Goal: Task Accomplishment & Management: Manage account settings

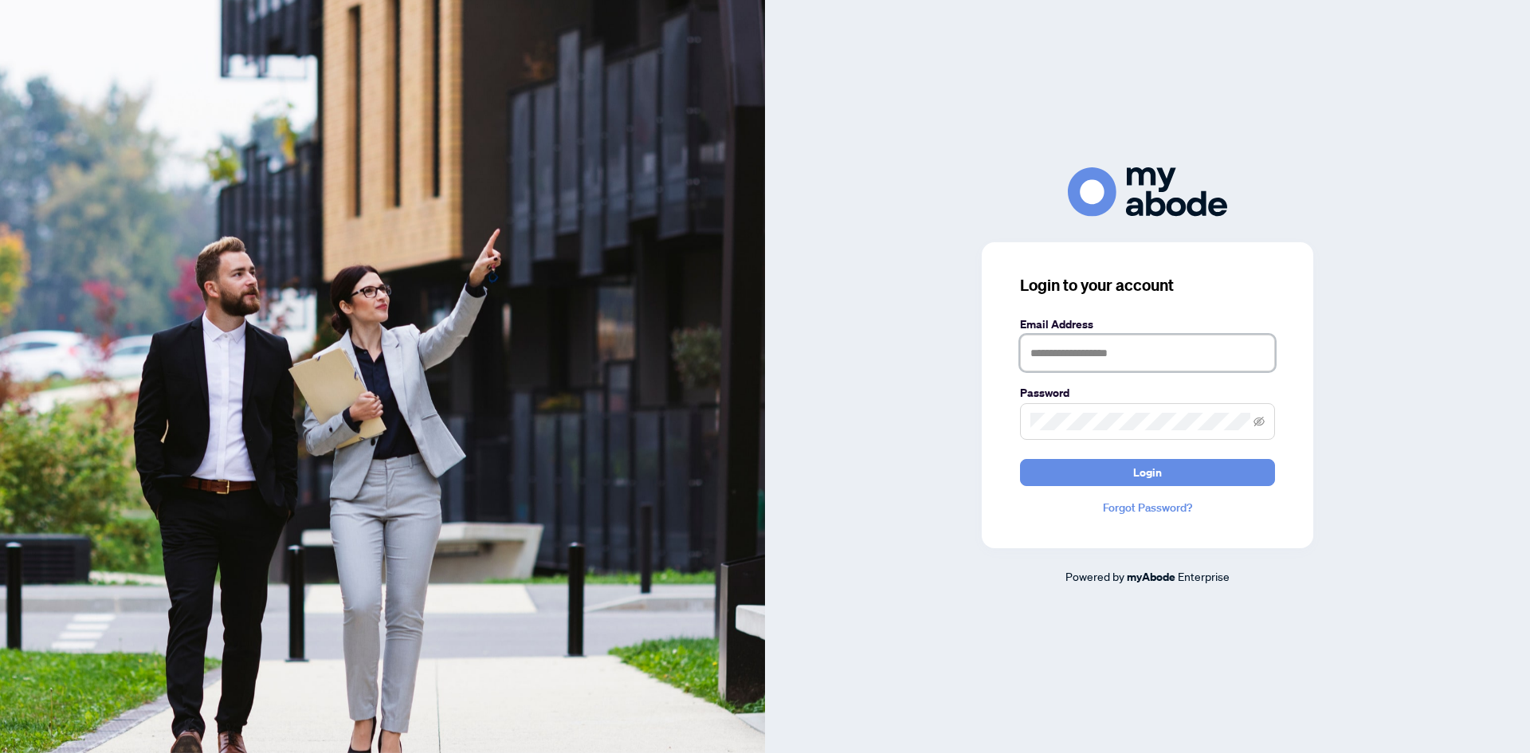
click at [1126, 358] on input "text" at bounding box center [1147, 353] width 255 height 37
type input "**********"
click at [1020, 459] on button "Login" at bounding box center [1147, 472] width 255 height 27
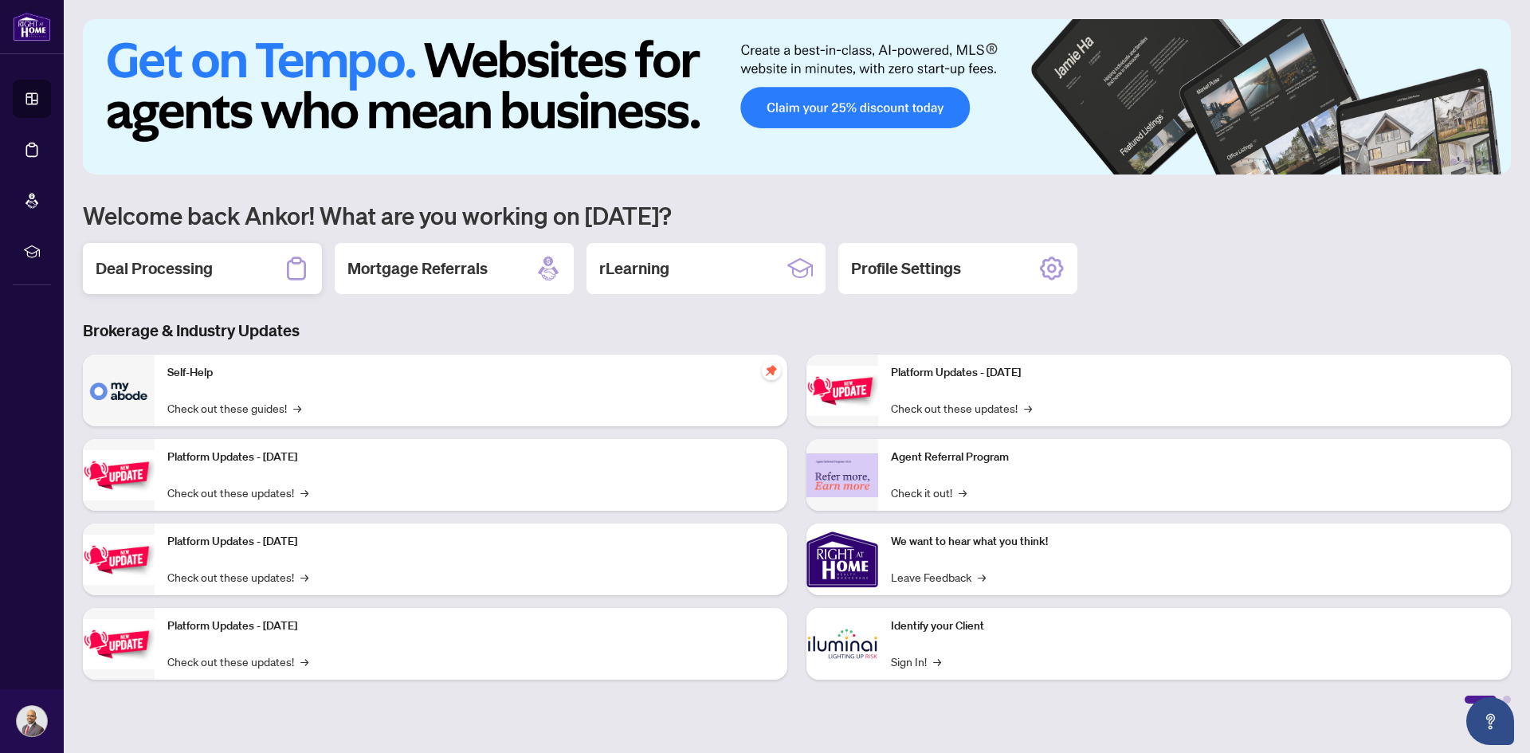
click at [175, 266] on h2 "Deal Processing" at bounding box center [154, 268] width 117 height 22
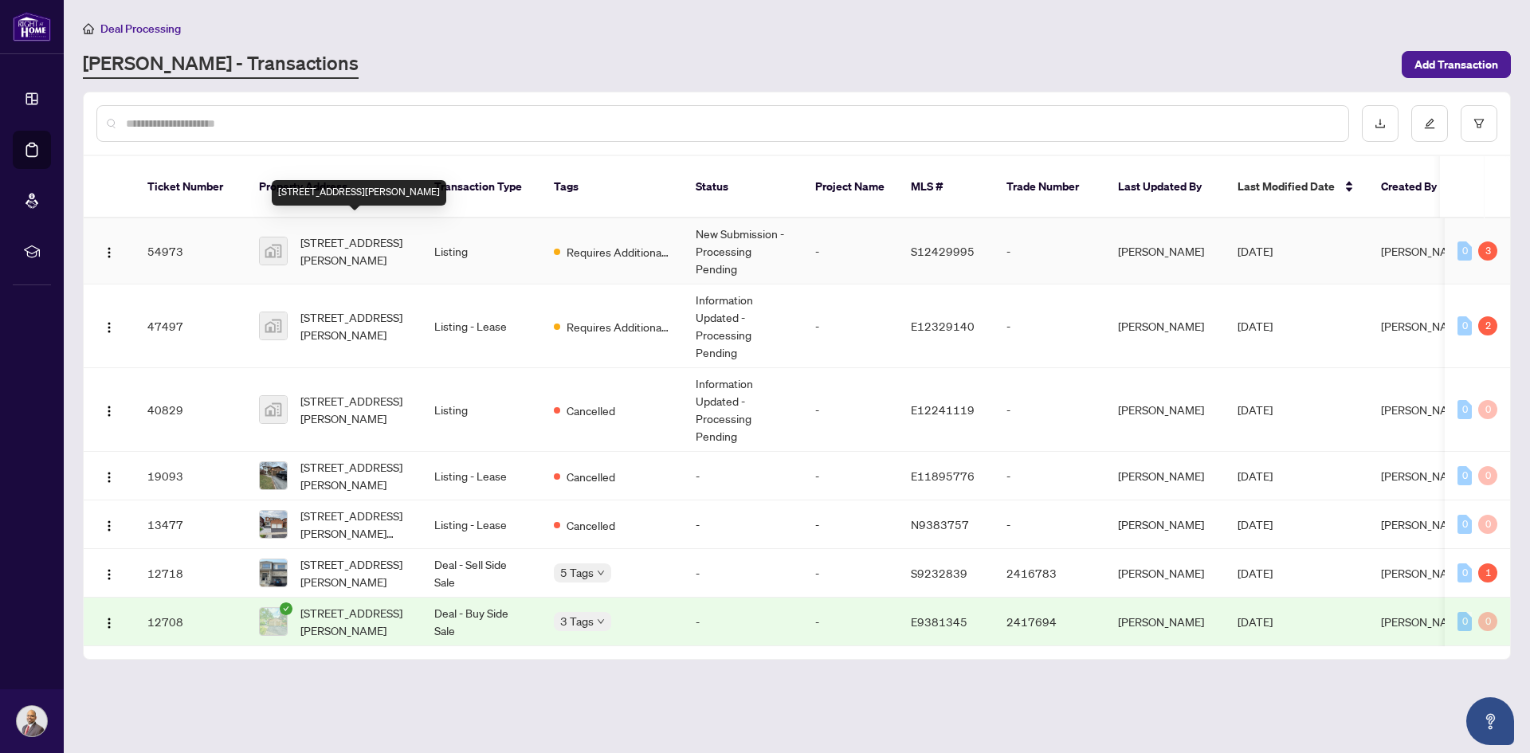
click at [407, 248] on span "[STREET_ADDRESS][PERSON_NAME]" at bounding box center [354, 250] width 108 height 35
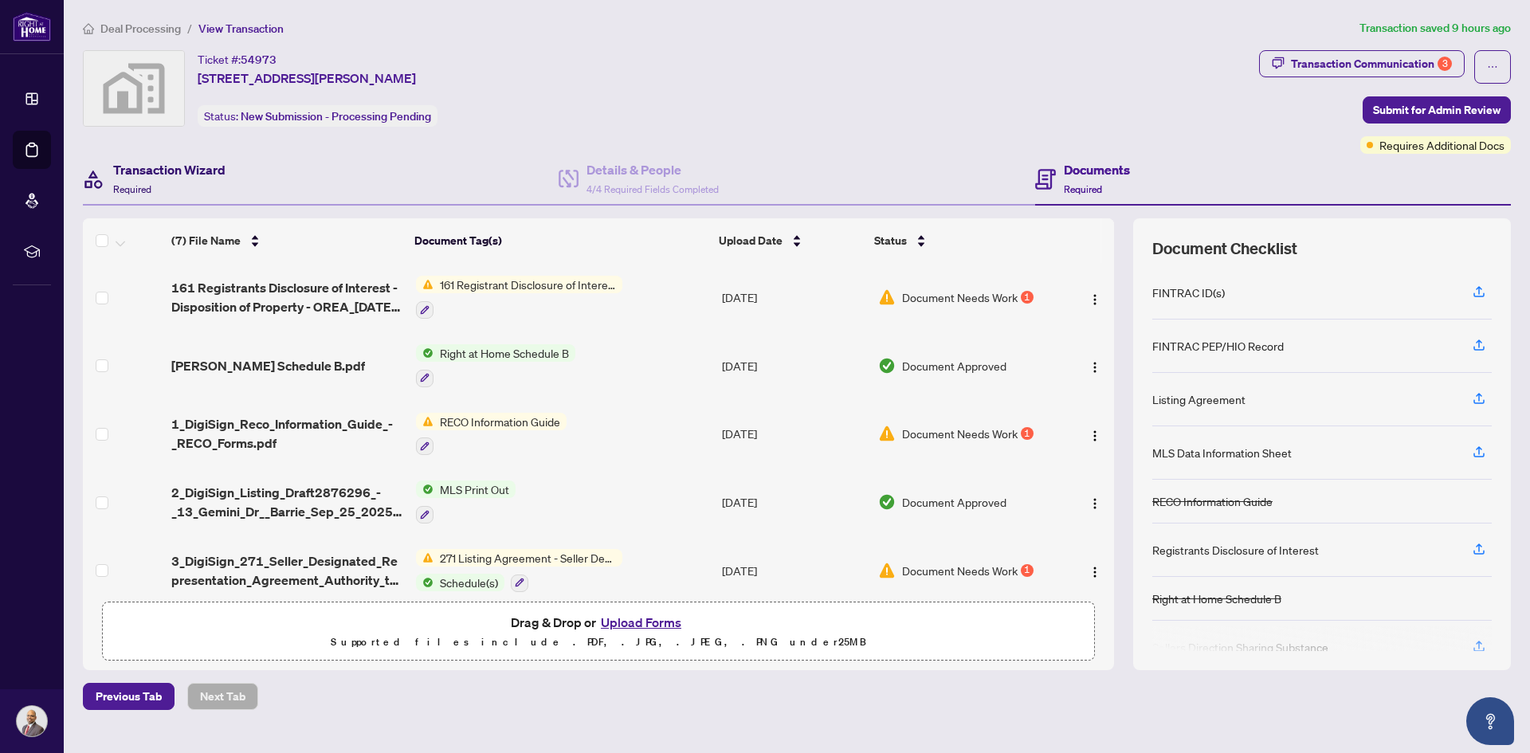
click at [185, 168] on h4 "Transaction Wizard" at bounding box center [169, 169] width 112 height 19
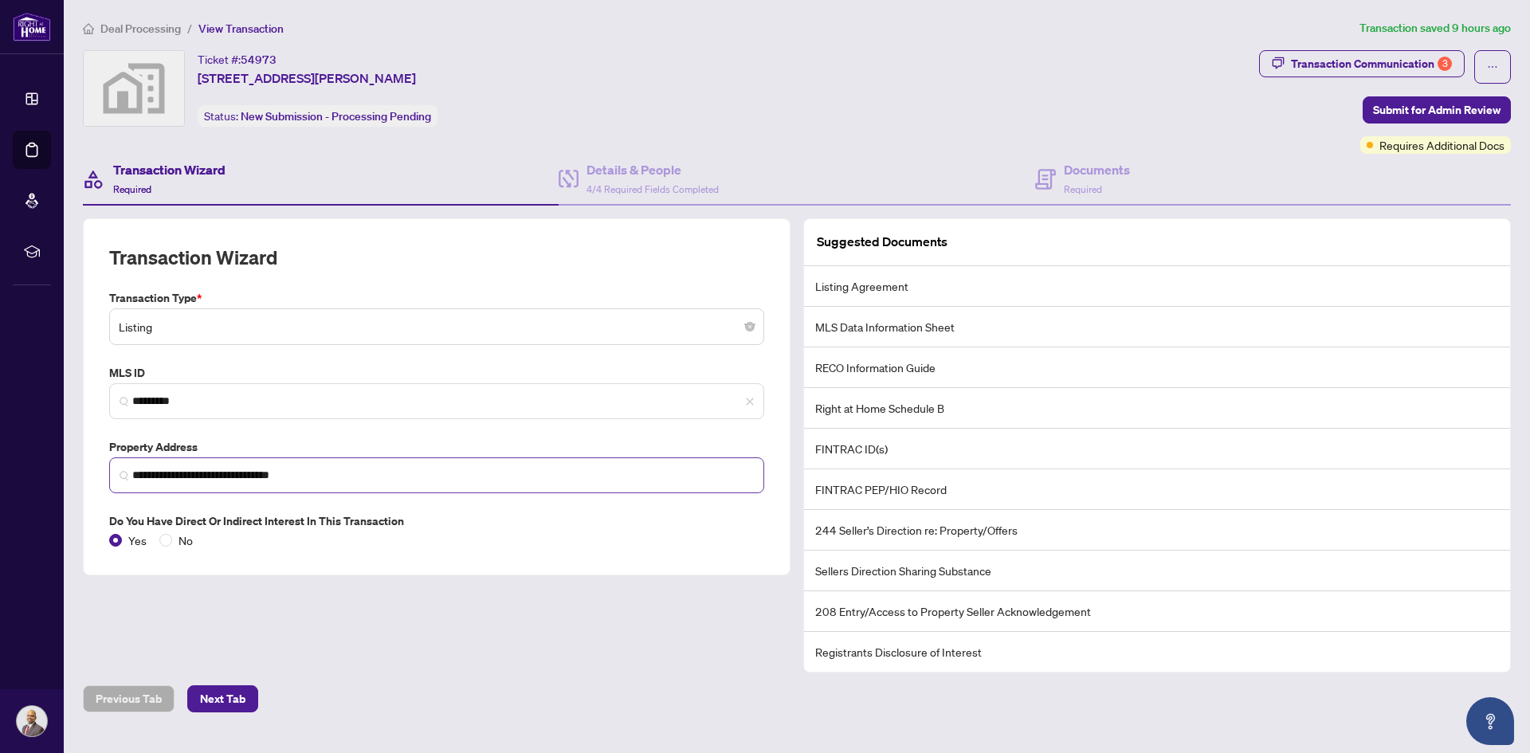
click at [324, 461] on span "**********" at bounding box center [436, 475] width 655 height 36
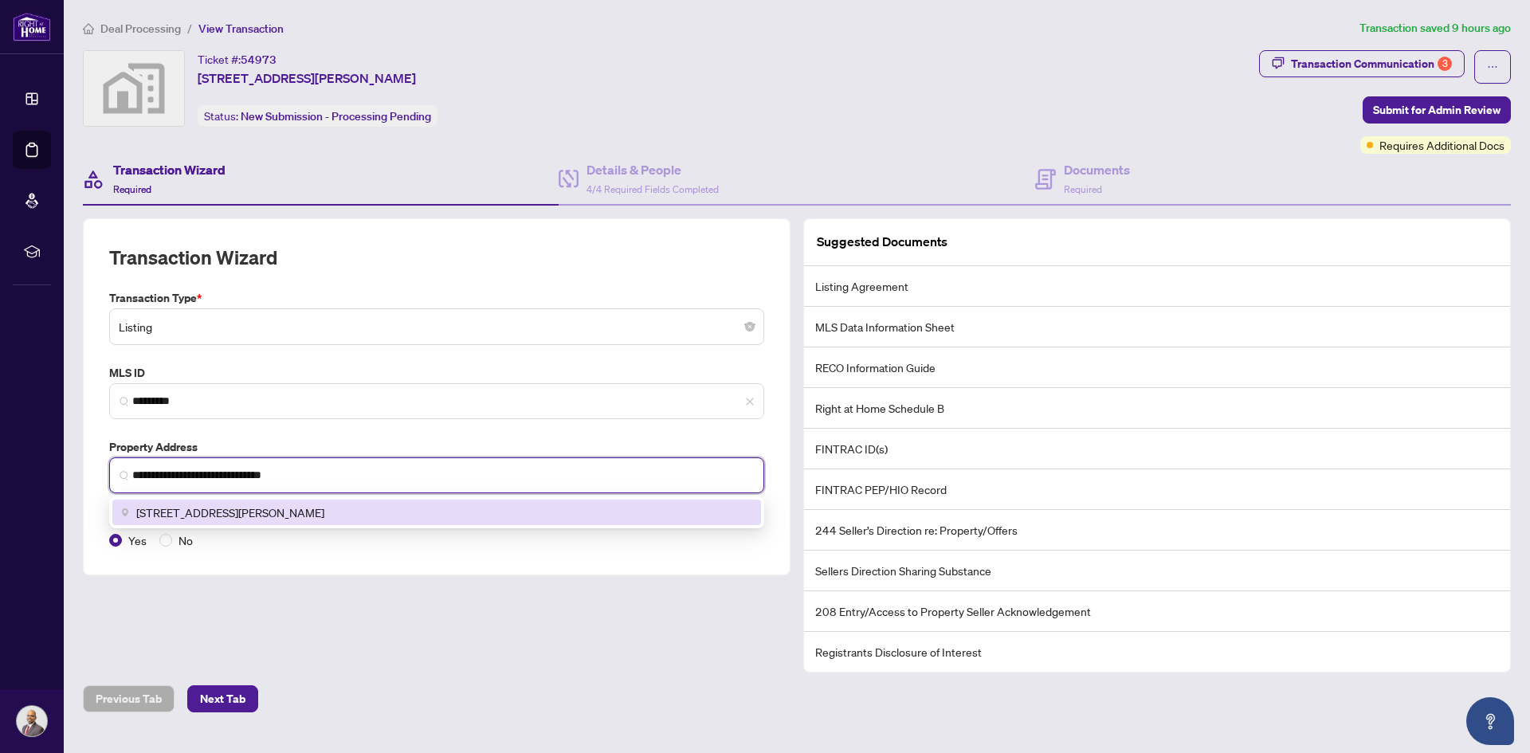
click at [247, 507] on span "[STREET_ADDRESS][PERSON_NAME]" at bounding box center [230, 512] width 188 height 18
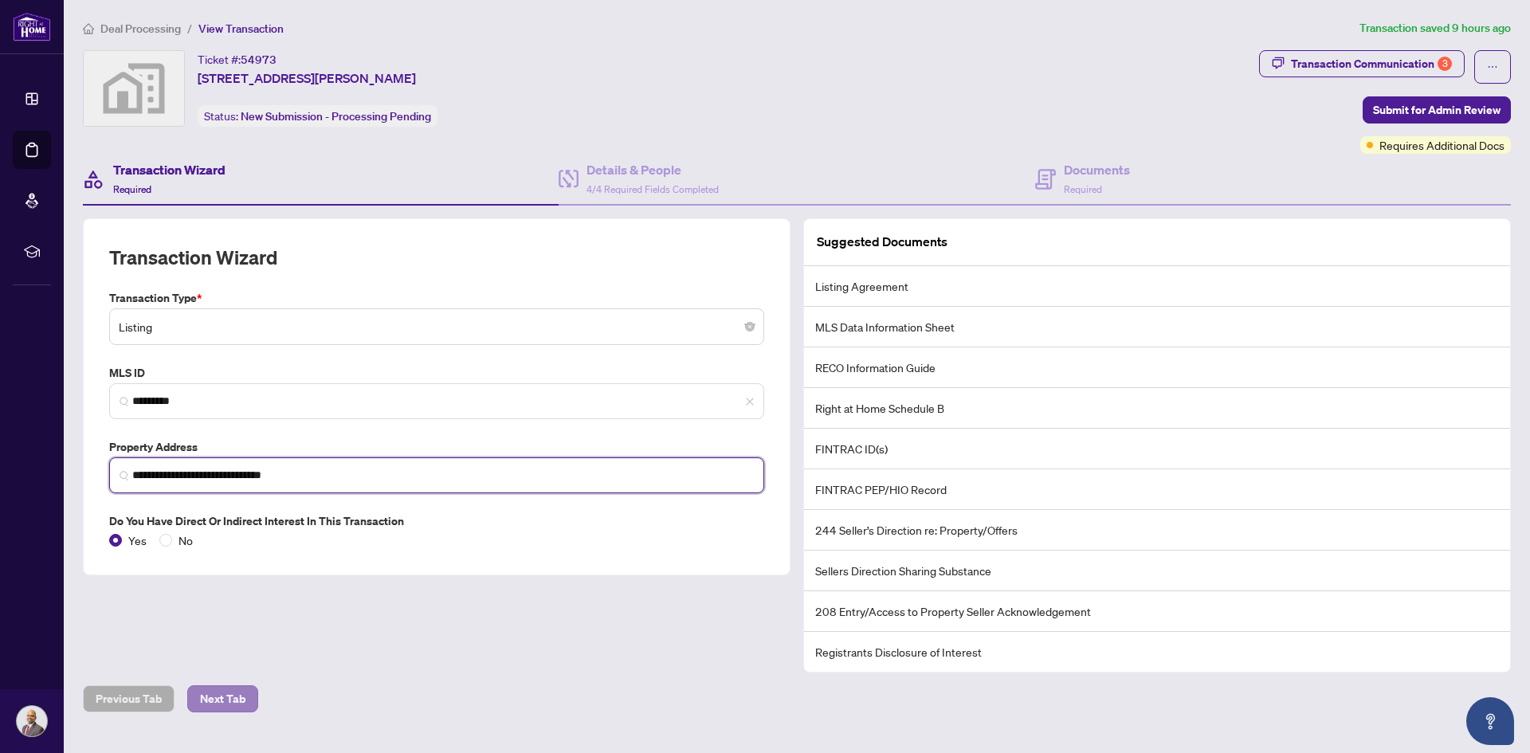
type input "**********"
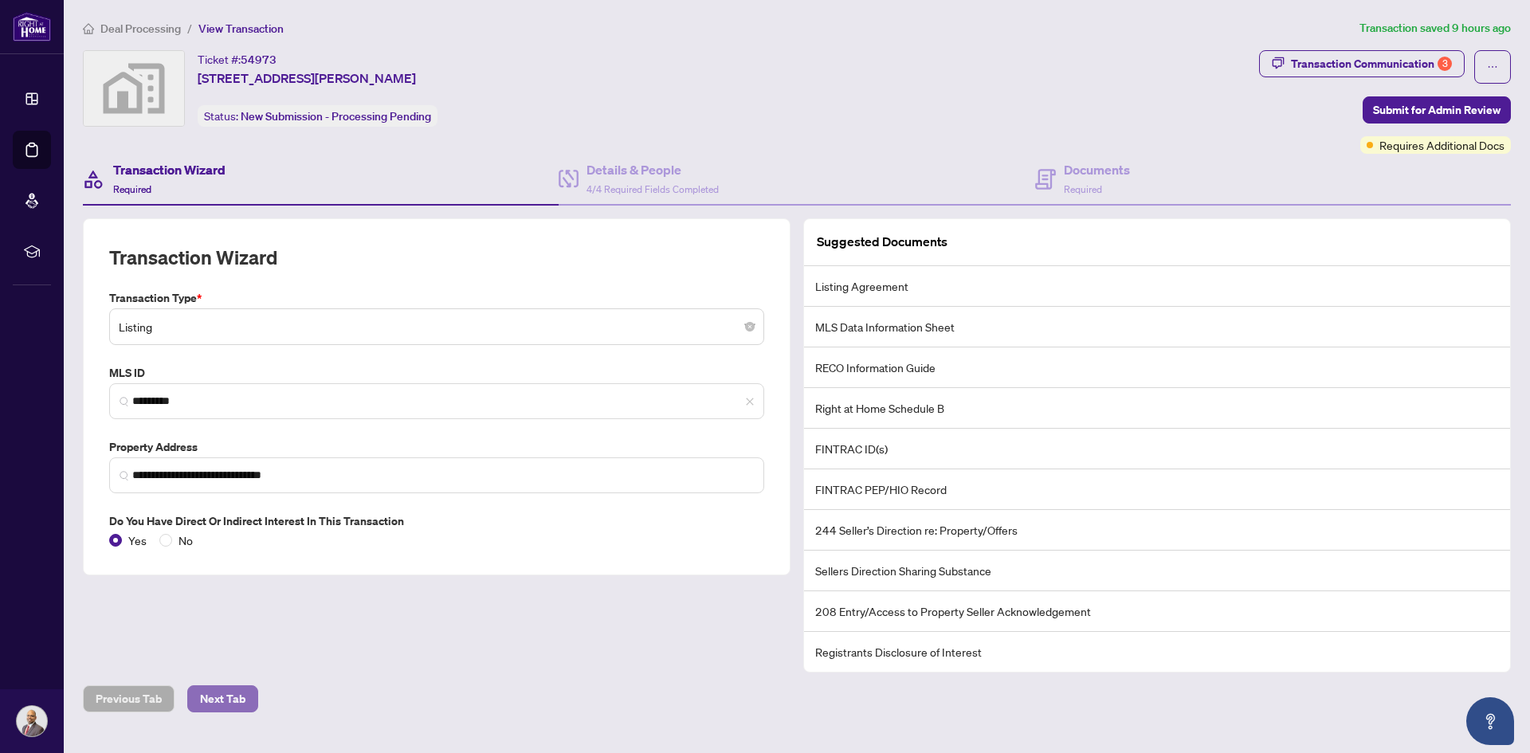
click at [228, 697] on span "Next Tab" at bounding box center [222, 698] width 45 height 25
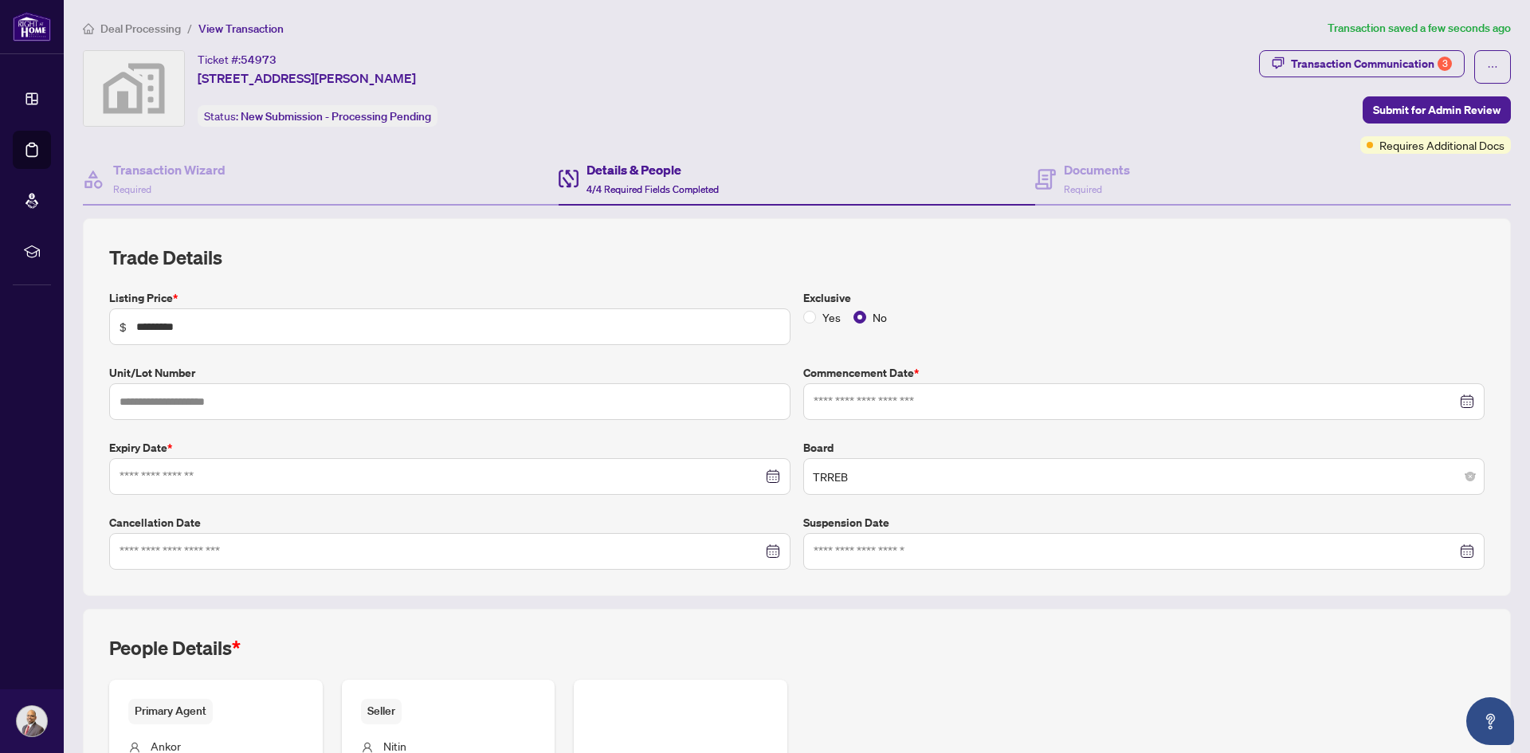
type input "**********"
click at [1103, 187] on div "Documents Required" at bounding box center [1097, 178] width 66 height 37
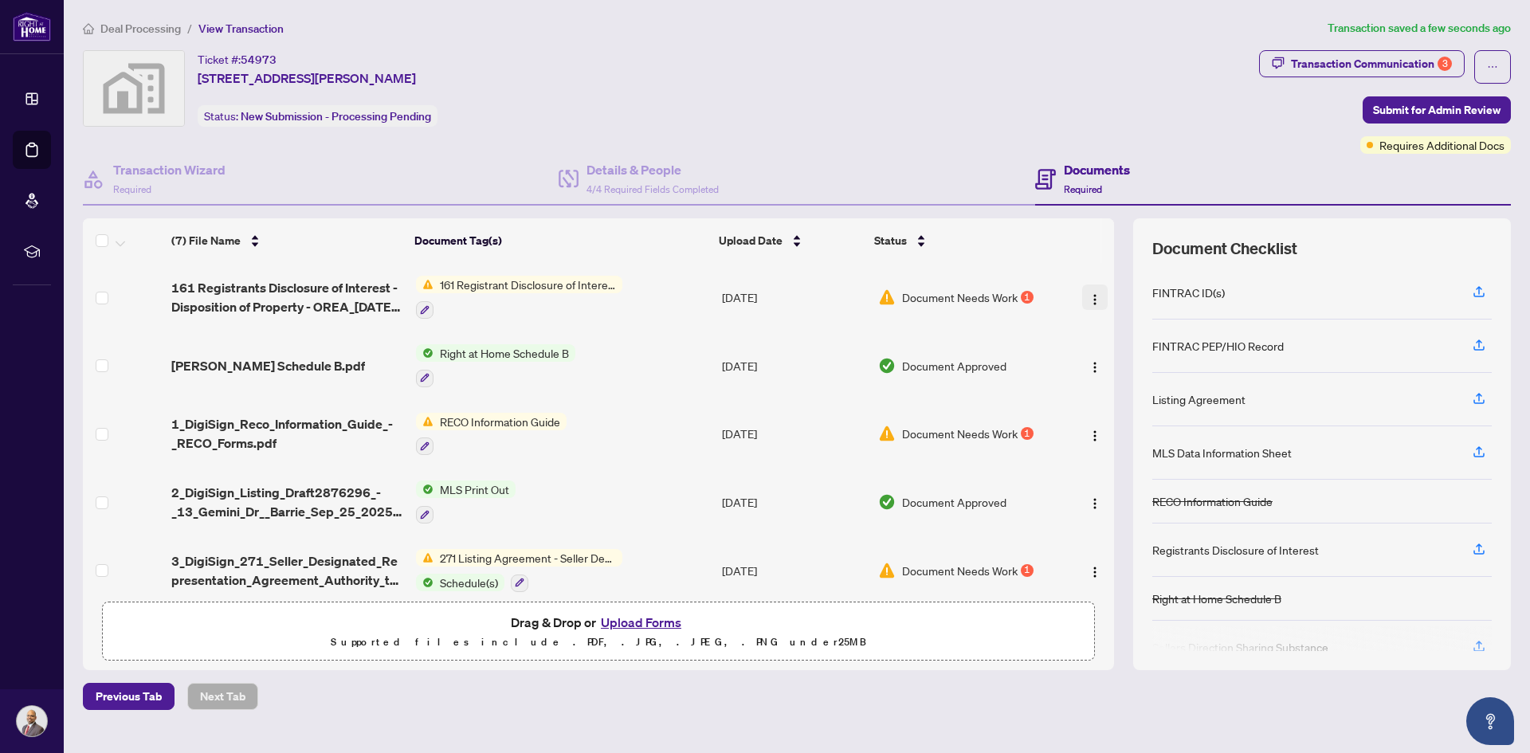
click at [1091, 294] on img "button" at bounding box center [1094, 299] width 13 height 13
click at [634, 715] on main "Deal Processing / View Transaction Transaction saved a few seconds ago Ticket #…" at bounding box center [797, 376] width 1466 height 753
click at [616, 612] on button "Upload Forms" at bounding box center [641, 622] width 90 height 21
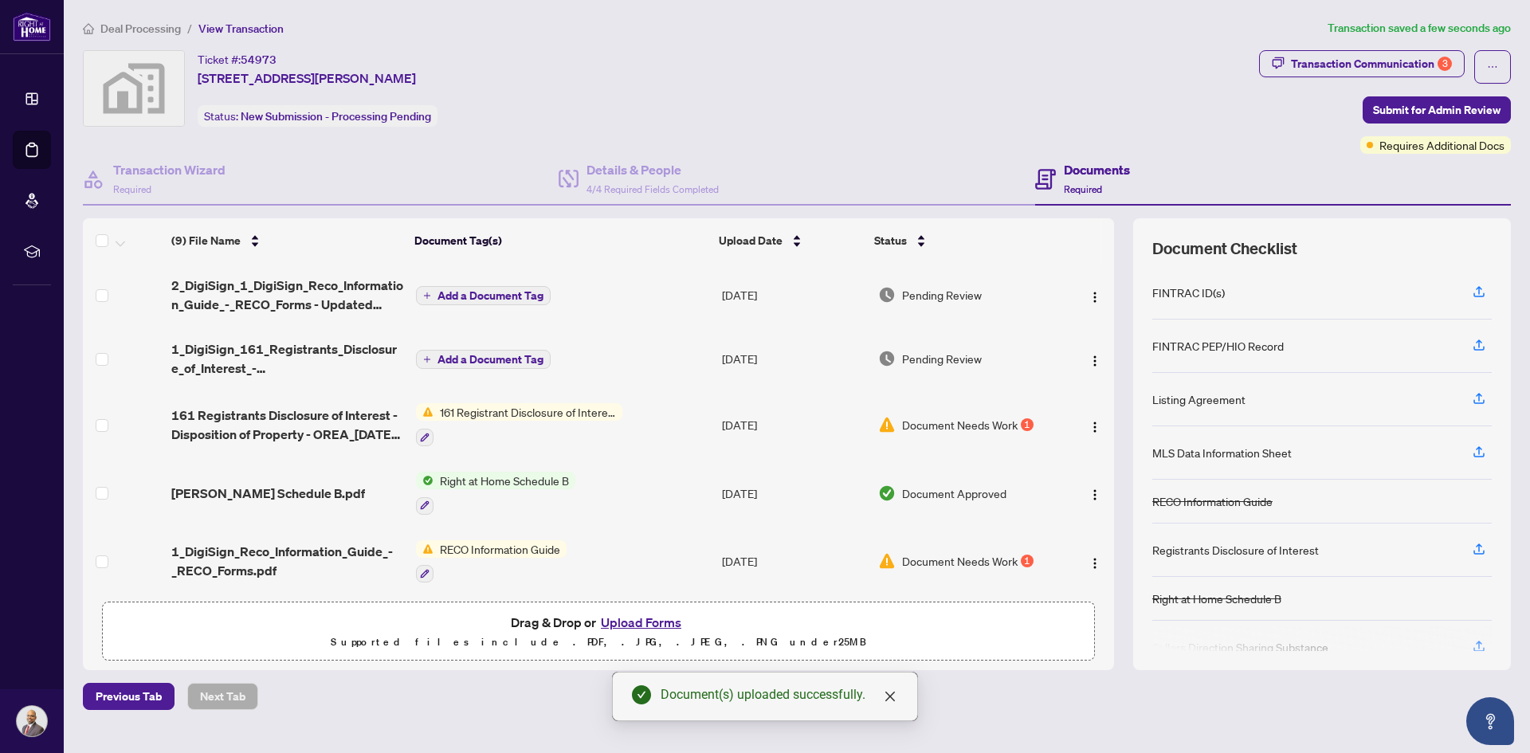
click at [514, 290] on span "Add a Document Tag" at bounding box center [490, 295] width 106 height 11
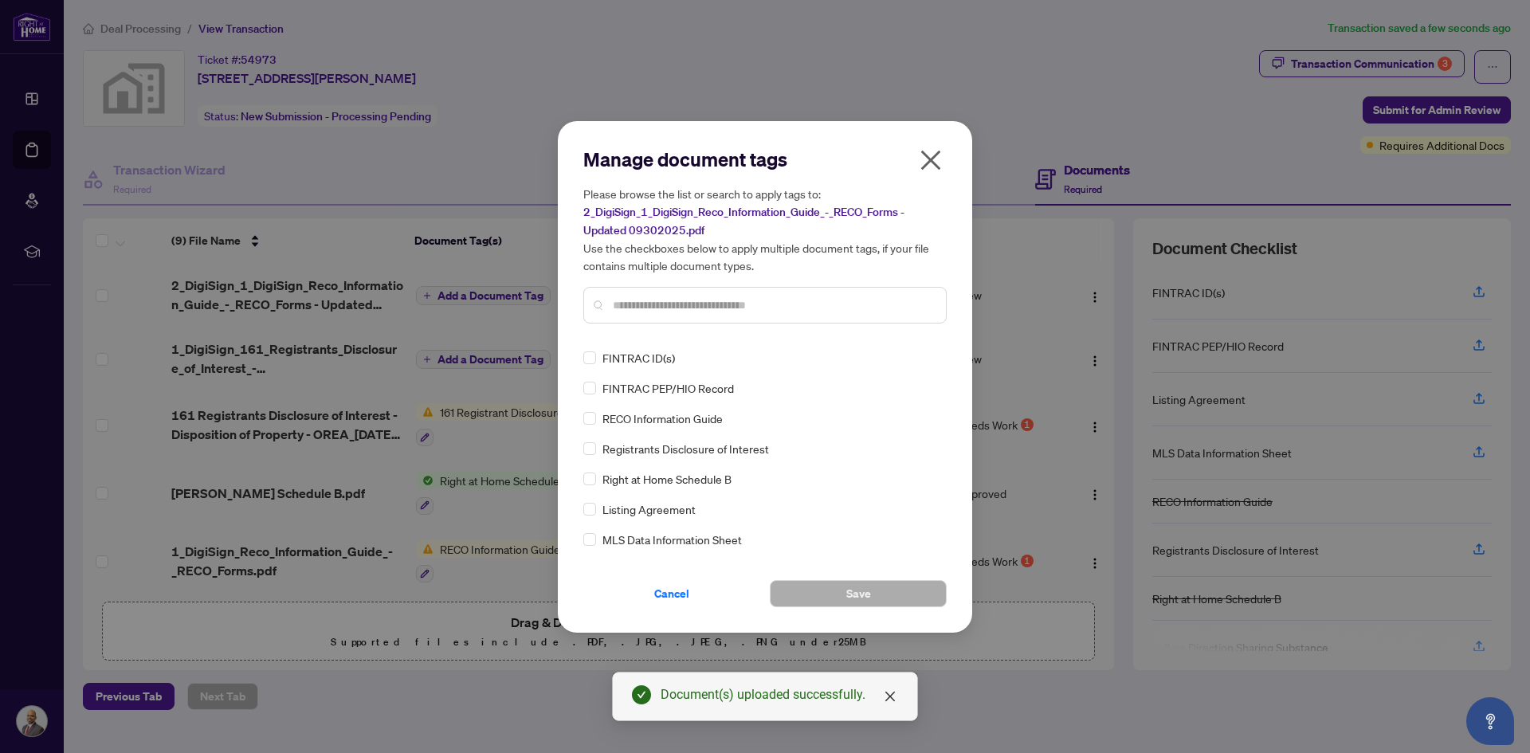
click at [702, 331] on div "Manage document tags Please browse the list or search to apply tags to: 2_DigiS…" at bounding box center [764, 242] width 363 height 190
click at [817, 602] on button "Save" at bounding box center [858, 593] width 177 height 27
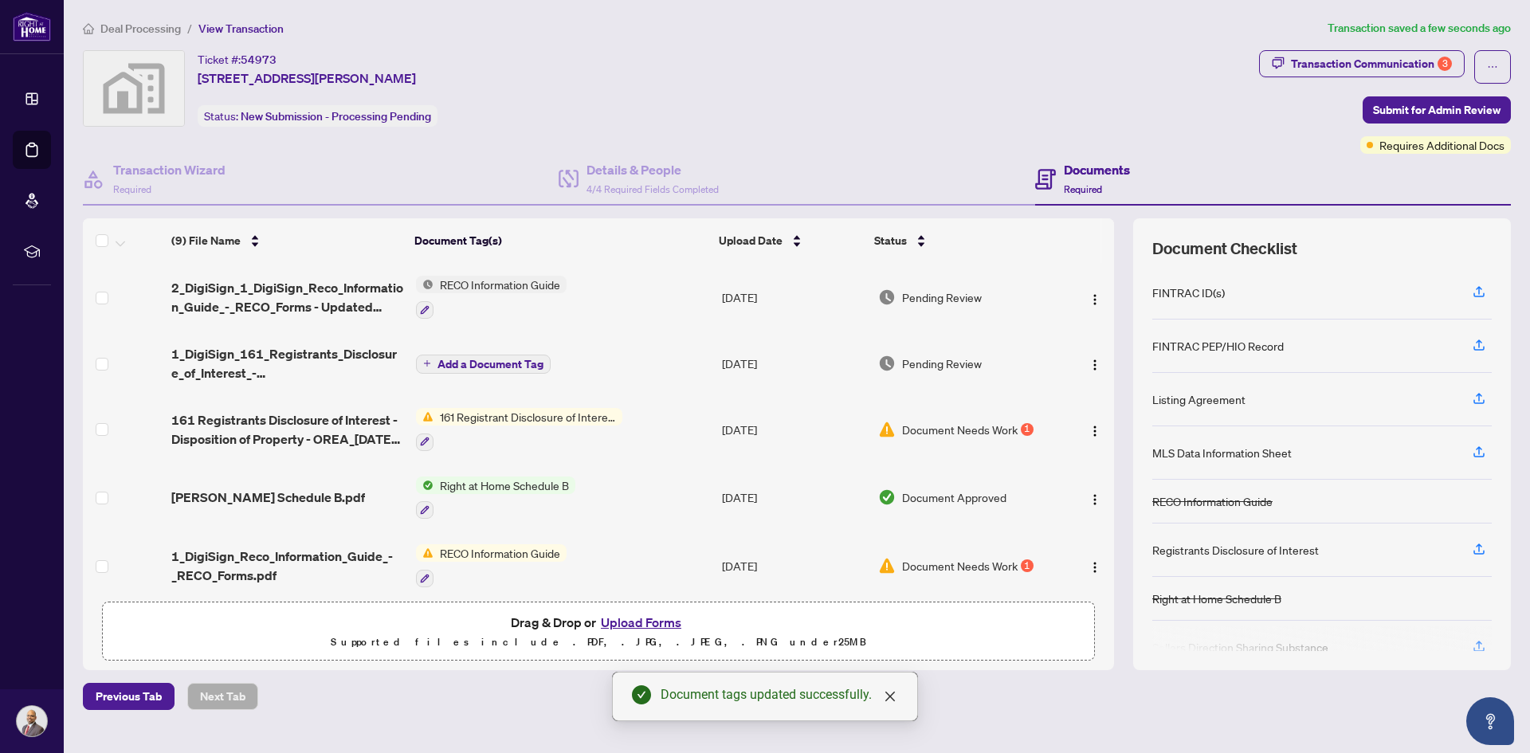
click at [1005, 425] on span "Document Needs Work" at bounding box center [960, 430] width 116 height 18
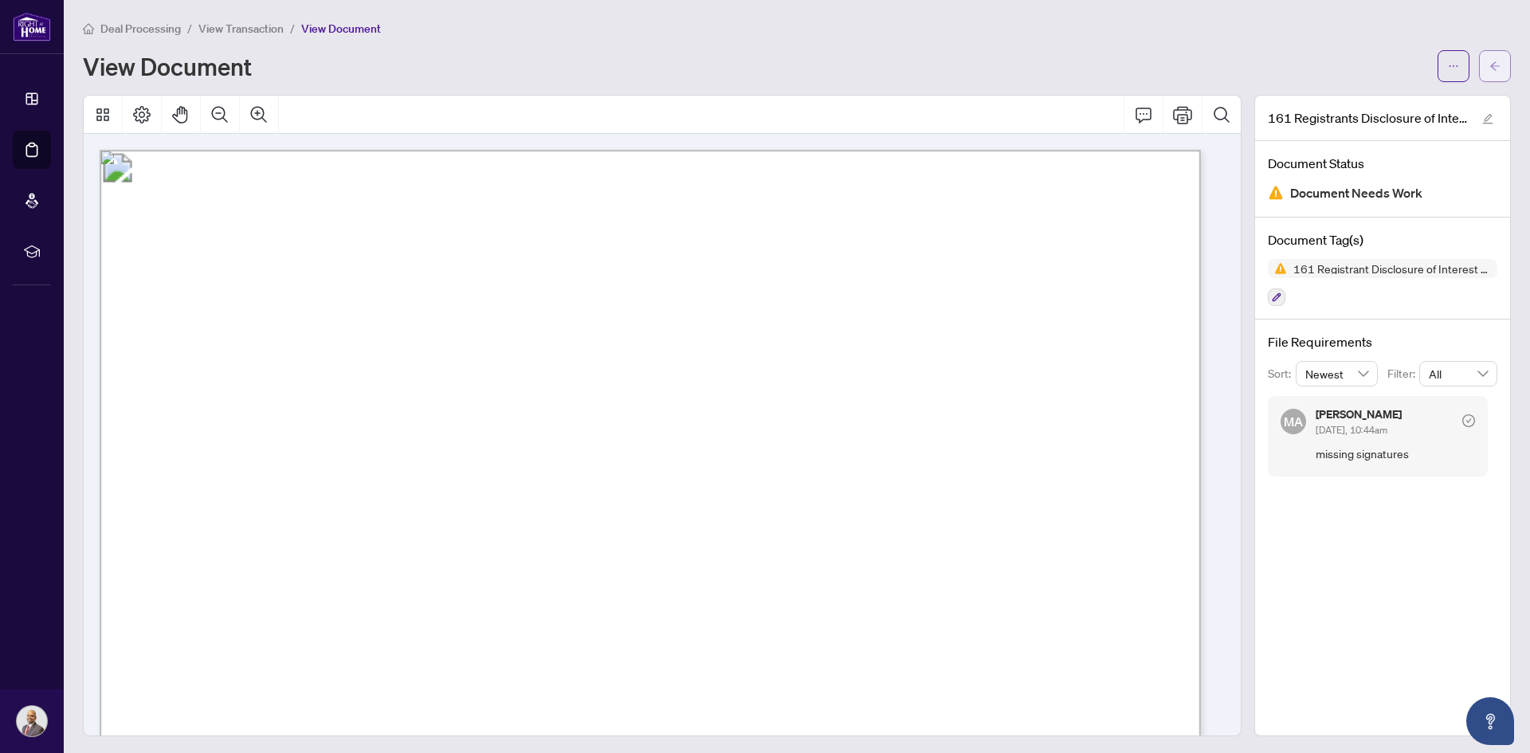
click at [1489, 69] on icon "arrow-left" at bounding box center [1494, 66] width 11 height 11
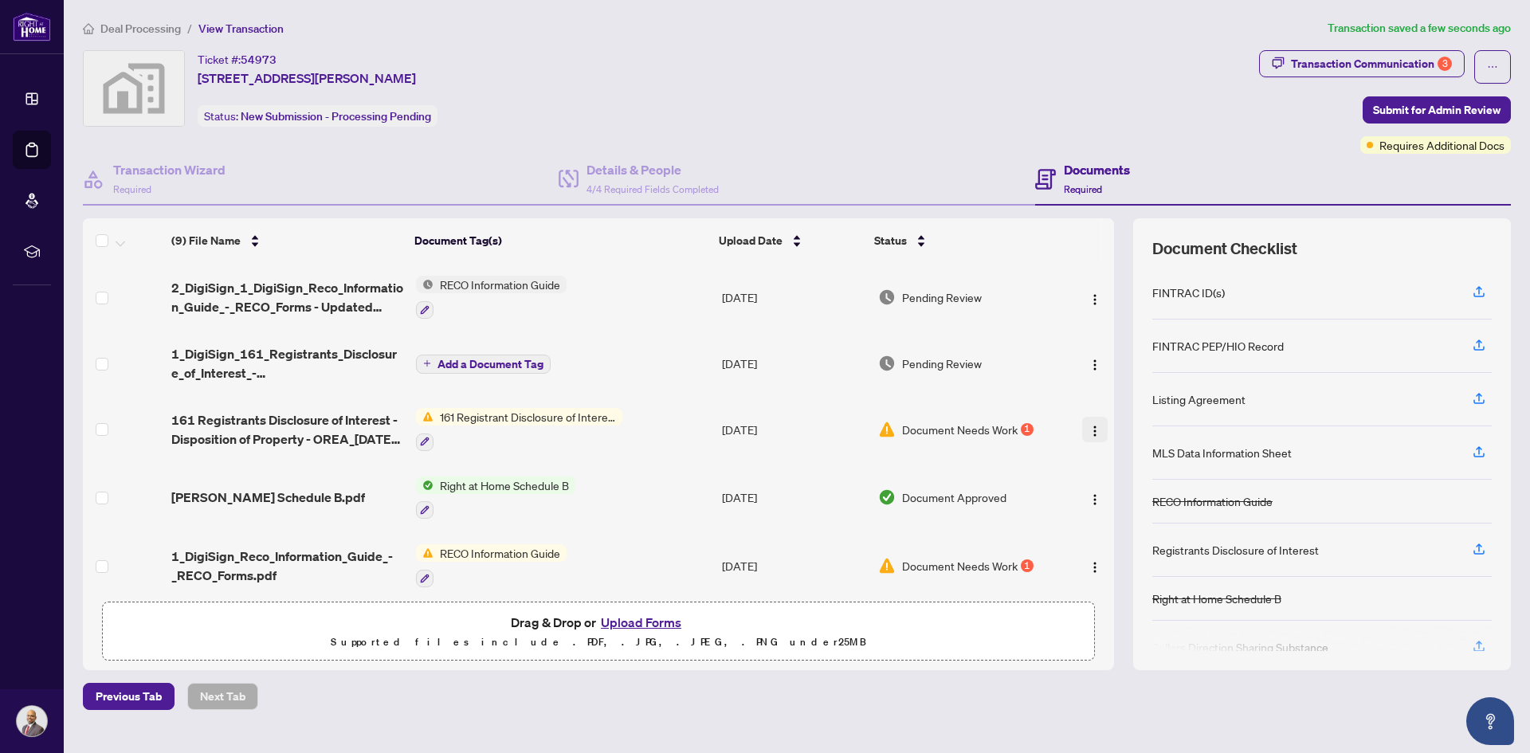
click at [1088, 425] on img "button" at bounding box center [1094, 431] width 13 height 13
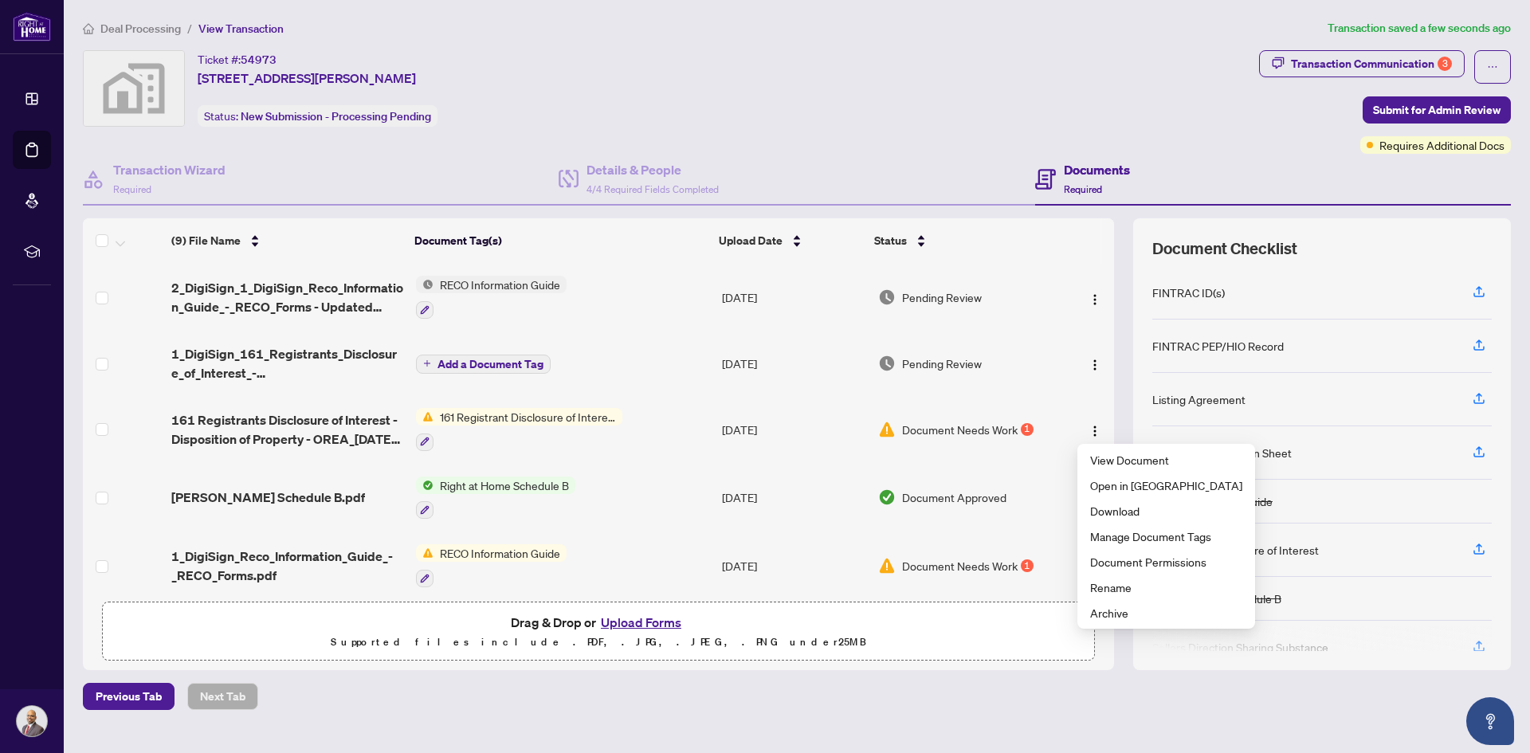
click at [887, 702] on div "Previous Tab Next Tab" at bounding box center [797, 696] width 1428 height 27
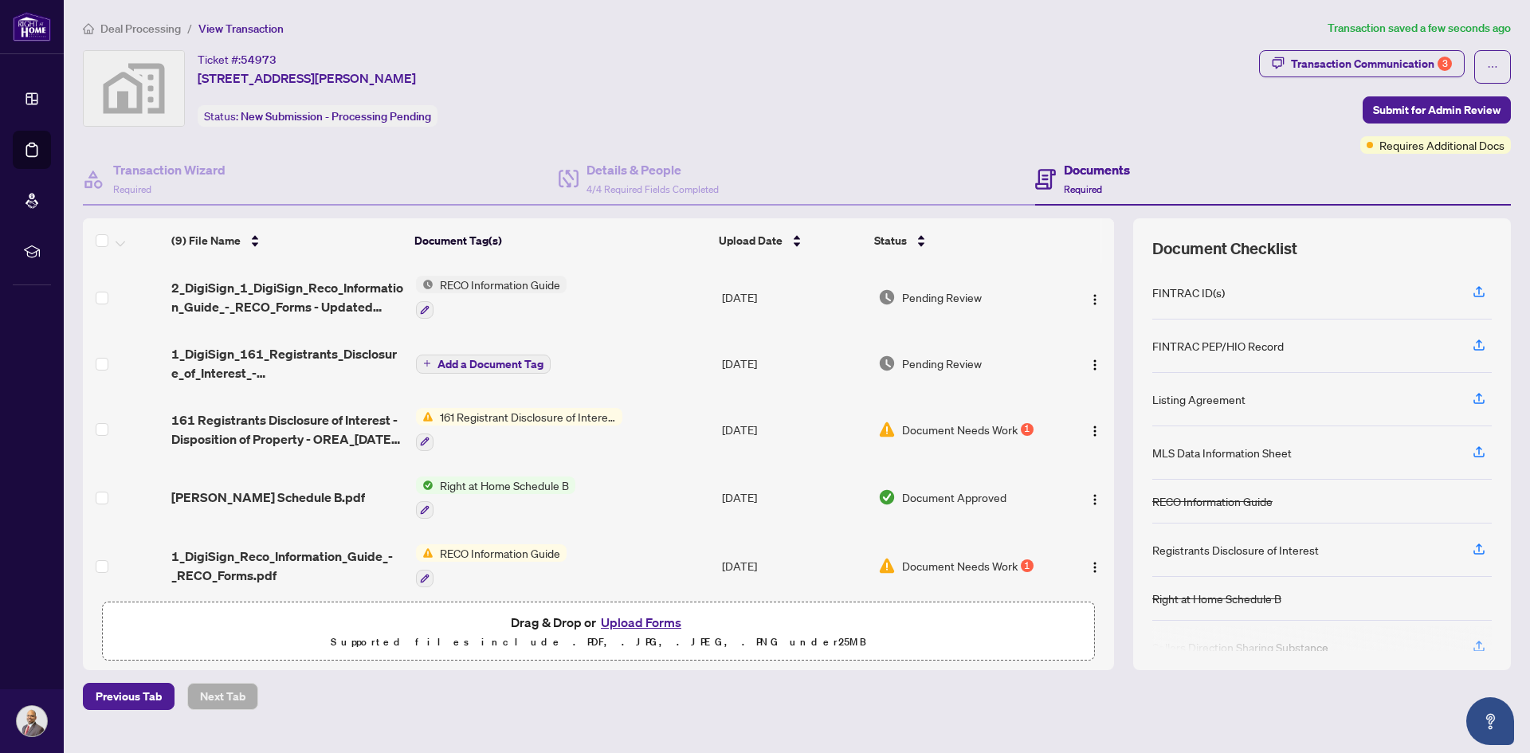
click at [502, 361] on span "Add a Document Tag" at bounding box center [490, 363] width 106 height 11
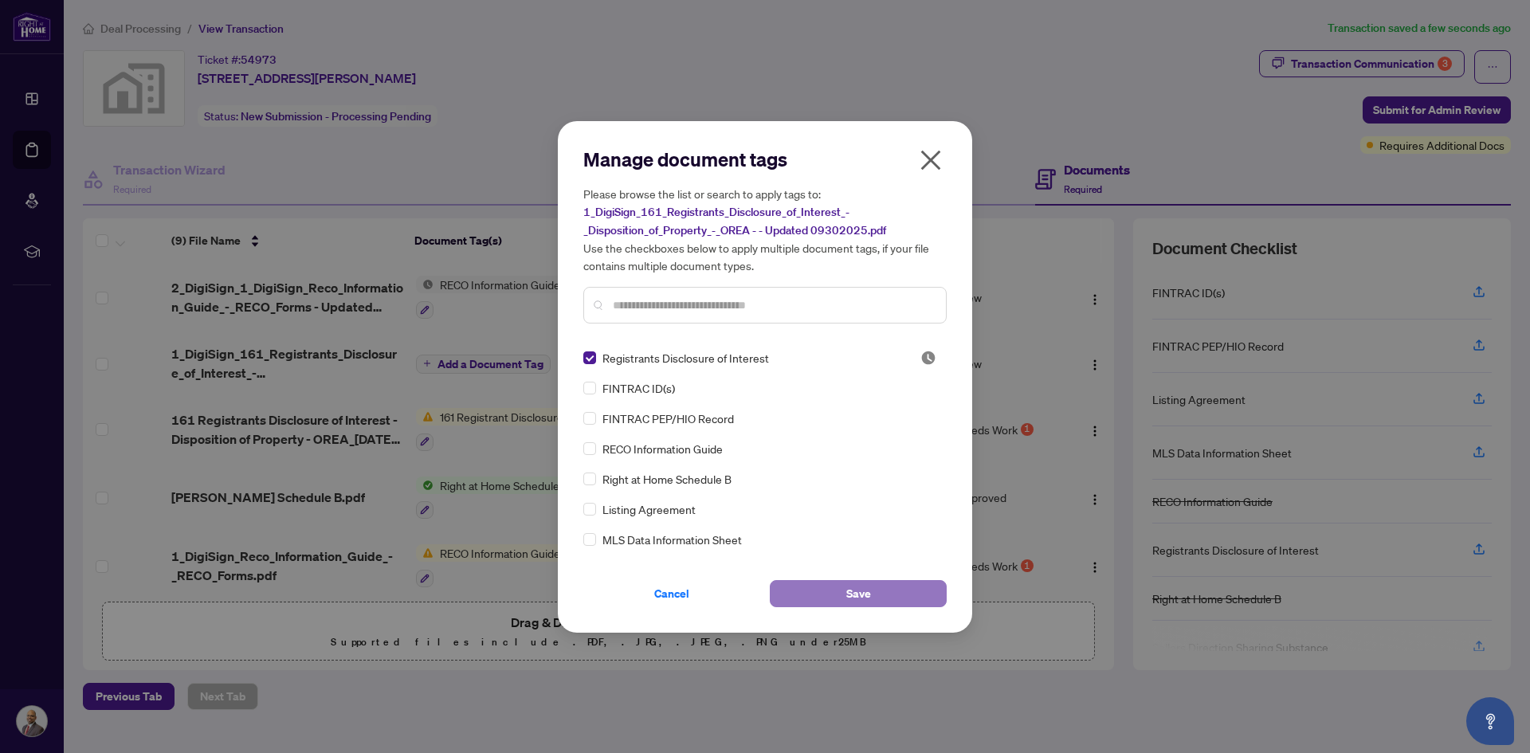
click at [843, 592] on button "Save" at bounding box center [858, 593] width 177 height 27
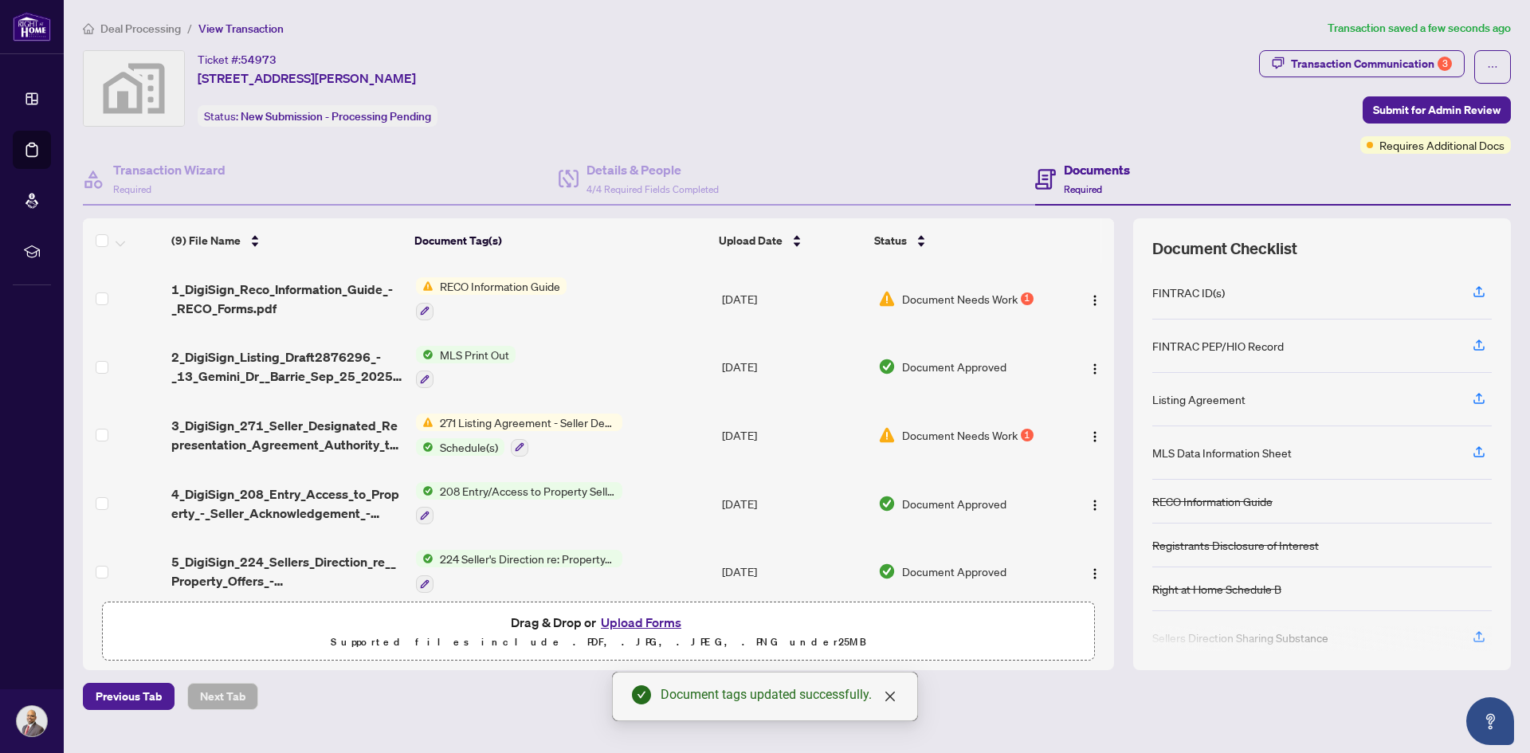
scroll to position [286, 0]
